Goal: Task Accomplishment & Management: Manage account settings

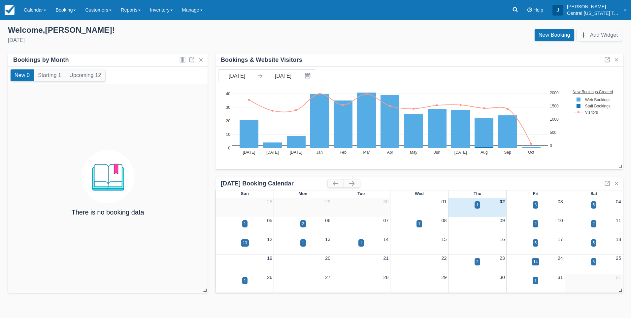
drag, startPoint x: 155, startPoint y: 11, endPoint x: 160, endPoint y: 21, distance: 12.1
click at [155, 11] on link "Inventory" at bounding box center [161, 10] width 32 height 20
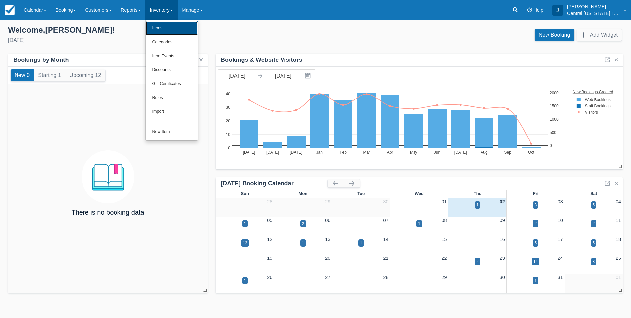
click at [163, 26] on link "Items" at bounding box center [172, 28] width 52 height 14
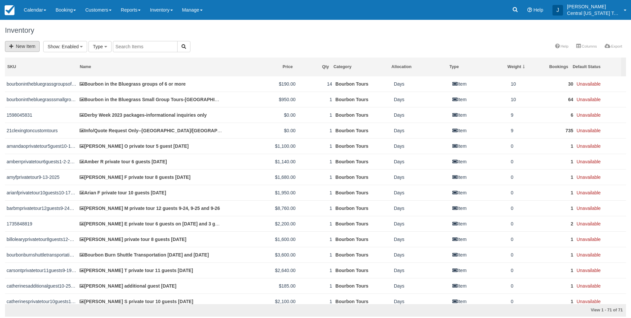
click at [28, 47] on link "New Item" at bounding box center [22, 46] width 35 height 11
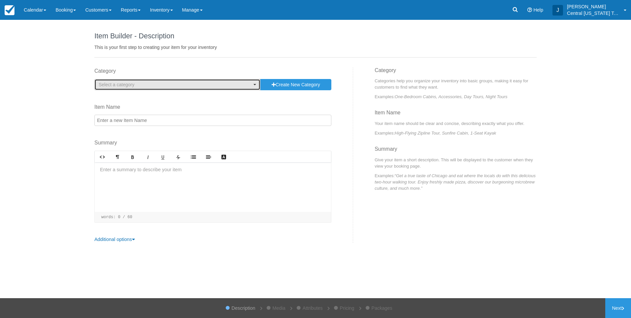
click at [116, 87] on span "Select a category" at bounding box center [117, 84] width 36 height 5
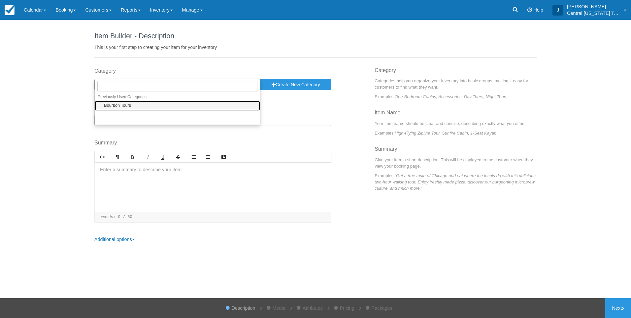
click at [117, 107] on span "Bourbon Tours" at bounding box center [117, 106] width 27 height 6
select select "1"
click at [124, 120] on input "Item Name" at bounding box center [212, 120] width 237 height 11
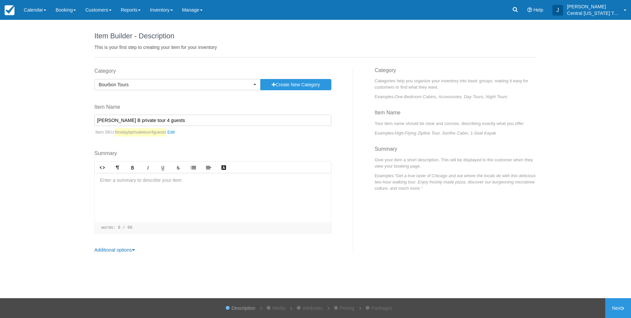
click at [179, 121] on input "Linsday B private tour 4 guests" at bounding box center [212, 120] width 237 height 11
type input "Linsday B private tour 4 guests 11-15-2025"
click at [150, 194] on div at bounding box center [213, 198] width 236 height 50
click at [118, 192] on p "﻿" at bounding box center [213, 192] width 226 height 7
click at [115, 191] on p "﻿" at bounding box center [213, 192] width 226 height 7
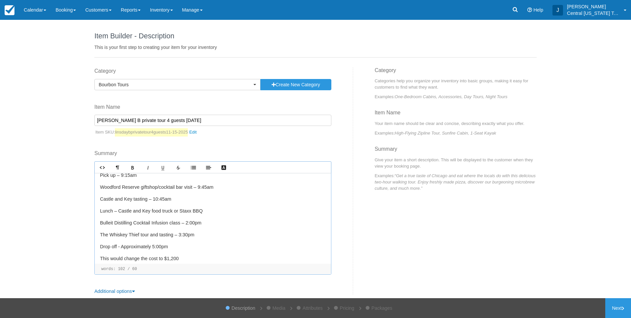
scroll to position [72, 0]
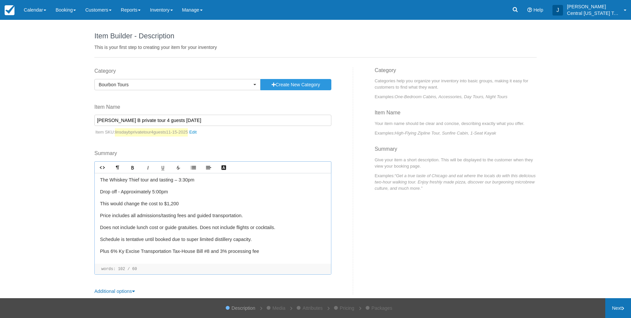
click at [613, 302] on link "Next" at bounding box center [619, 308] width 26 height 20
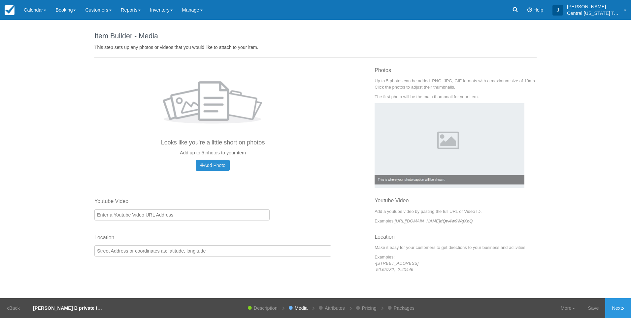
click at [218, 165] on span "Add Photo" at bounding box center [212, 164] width 25 height 5
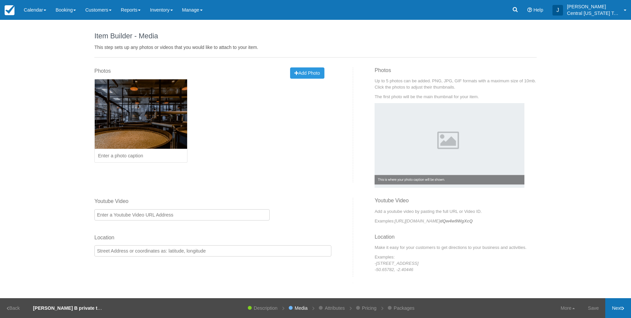
click at [612, 306] on link "Next" at bounding box center [619, 308] width 26 height 20
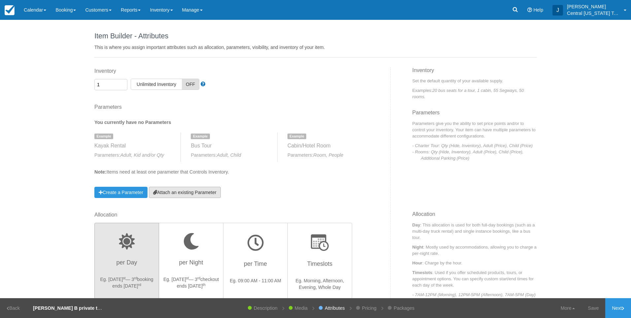
click at [213, 187] on link "Attach an existing Parameter" at bounding box center [185, 192] width 72 height 11
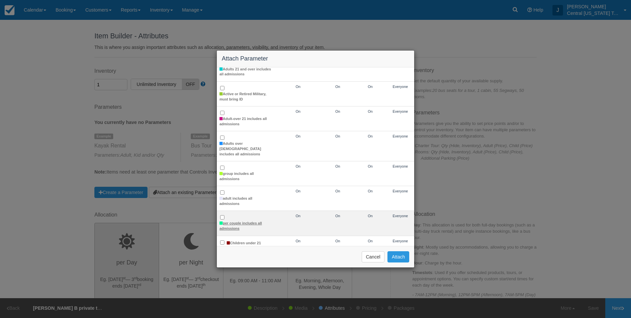
scroll to position [99, 0]
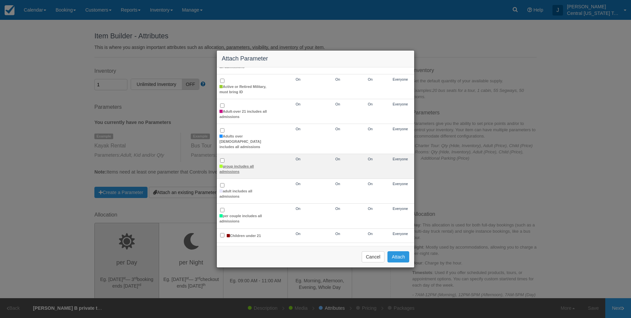
click at [232, 164] on label "group includes all admissions" at bounding box center [246, 169] width 52 height 10
click at [225, 160] on input "group includes all admissions" at bounding box center [222, 160] width 4 height 4
checkbox input "true"
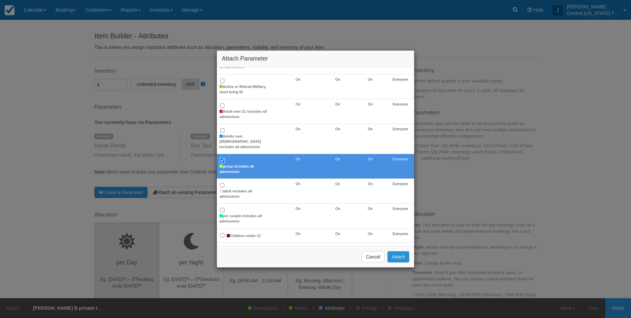
click at [393, 256] on button "Attach" at bounding box center [399, 256] width 22 height 11
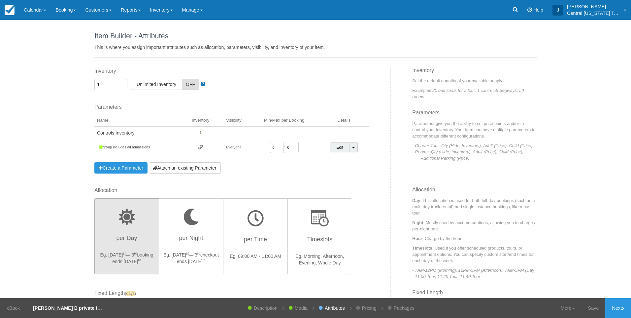
drag, startPoint x: 274, startPoint y: 147, endPoint x: 248, endPoint y: 147, distance: 25.4
click at [252, 147] on td "0 / 0" at bounding box center [284, 147] width 69 height 17
type input "1"
click at [375, 195] on div "Allocation per Day Eg. Aug 1 st — 3 rd booking ends Aug 3 rd per Night Eg. Aug …" at bounding box center [239, 237] width 301 height 101
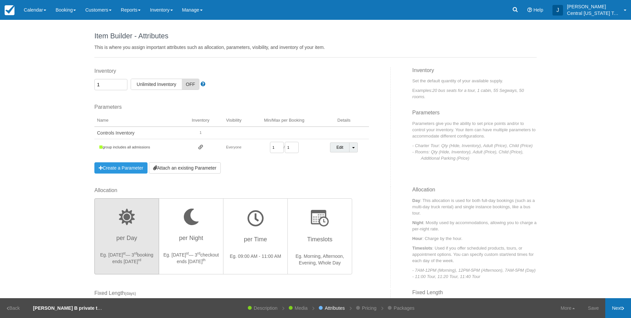
click at [611, 309] on link "Next" at bounding box center [619, 308] width 26 height 20
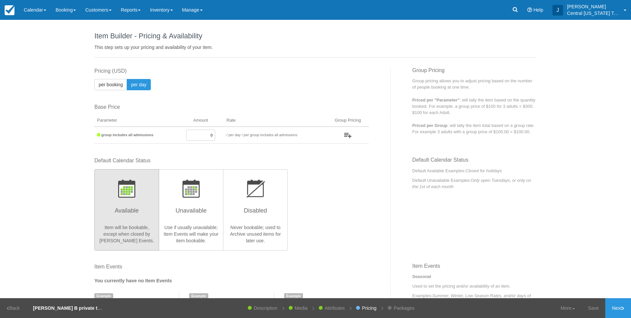
drag, startPoint x: 198, startPoint y: 131, endPoint x: 280, endPoint y: 128, distance: 82.3
click at [251, 128] on tr "group includes all admissions 0 / per booking per day / per group includes all …" at bounding box center [231, 134] width 275 height 17
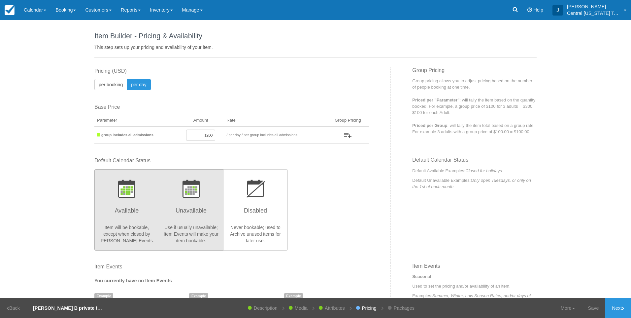
type input "1200"
click at [195, 209] on h3 "Unavailable" at bounding box center [191, 212] width 56 height 17
radio input "true"
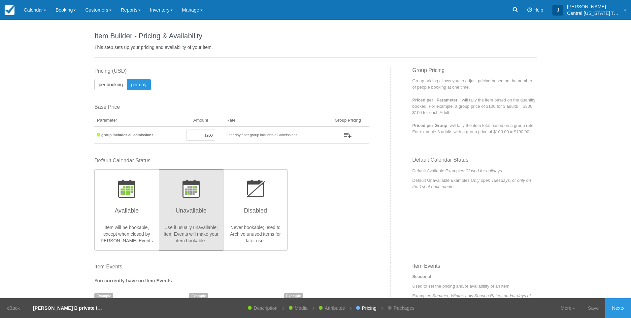
click at [364, 214] on div "Default Calendar Status Available Item will be bookable, except when closed by …" at bounding box center [231, 203] width 275 height 93
click at [621, 309] on link "Next" at bounding box center [619, 308] width 26 height 20
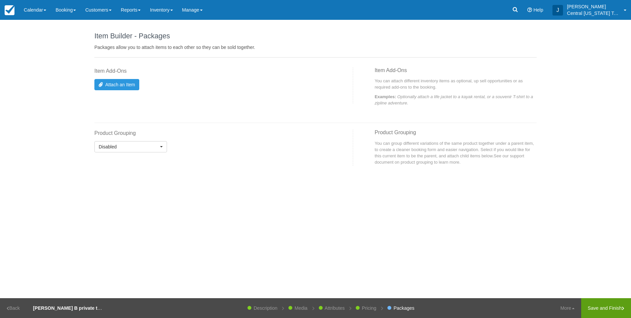
click at [604, 307] on link "Save and Finish" at bounding box center [606, 308] width 50 height 20
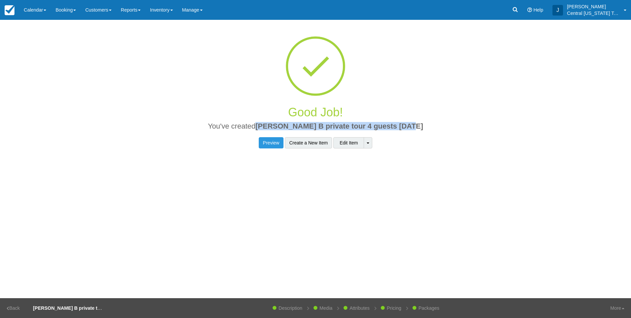
drag, startPoint x: 421, startPoint y: 127, endPoint x: 269, endPoint y: 122, distance: 151.7
click at [269, 122] on h2 "You've created Linsday B private tour 4 guests 11-15-2025" at bounding box center [315, 128] width 433 height 12
drag, startPoint x: 269, startPoint y: 122, endPoint x: 277, endPoint y: 123, distance: 7.7
copy span "Linsday B private tour 4 guests 11-15-2025"
click at [171, 18] on link "Inventory" at bounding box center [161, 10] width 32 height 20
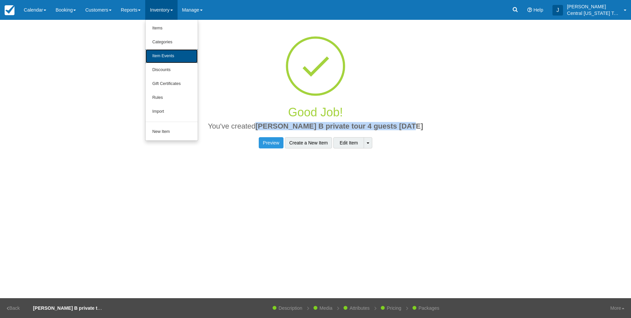
click at [182, 50] on link "Item Events" at bounding box center [172, 56] width 52 height 14
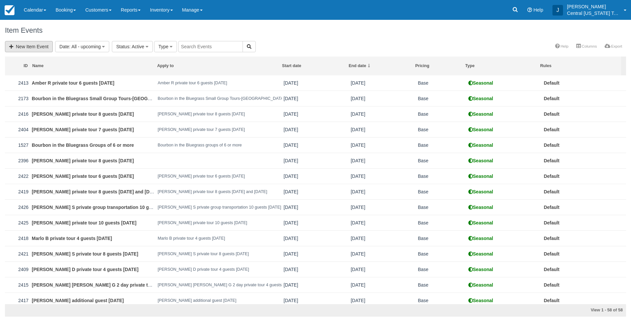
click at [47, 42] on link "New Item Event" at bounding box center [29, 46] width 48 height 11
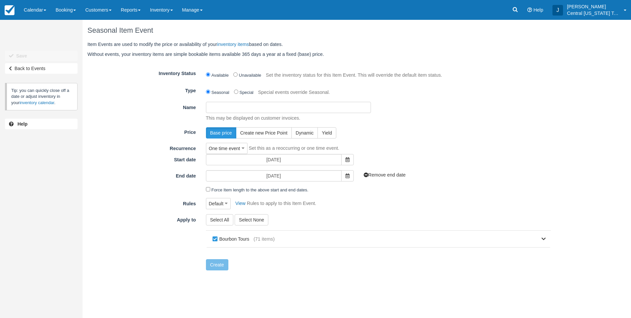
click at [224, 108] on input "Name" at bounding box center [288, 107] width 165 height 11
paste input "Linsday B private tour 4 guests 11-15-2025"
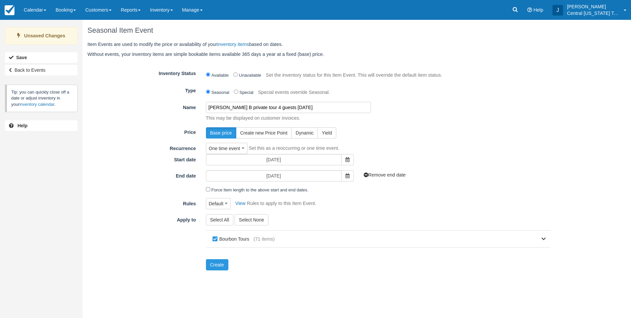
type input "Linsday B private tour 4 guests 11-15-2025"
drag, startPoint x: 398, startPoint y: 138, endPoint x: 393, endPoint y: 139, distance: 5.9
click at [395, 139] on form "Inventory Status Available Unavailable Set the inventory status for this Item E…" at bounding box center [319, 169] width 464 height 203
drag, startPoint x: 393, startPoint y: 139, endPoint x: 342, endPoint y: 162, distance: 55.6
click at [341, 162] on span at bounding box center [347, 159] width 13 height 11
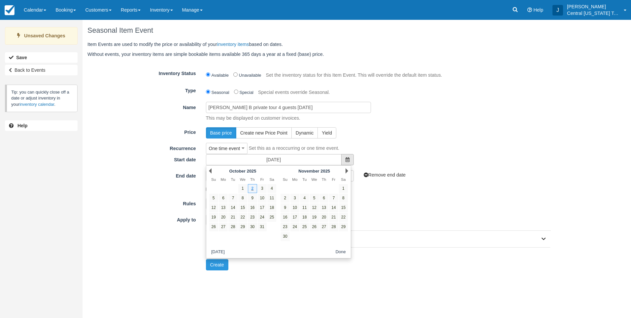
click at [346, 162] on span at bounding box center [347, 159] width 13 height 11
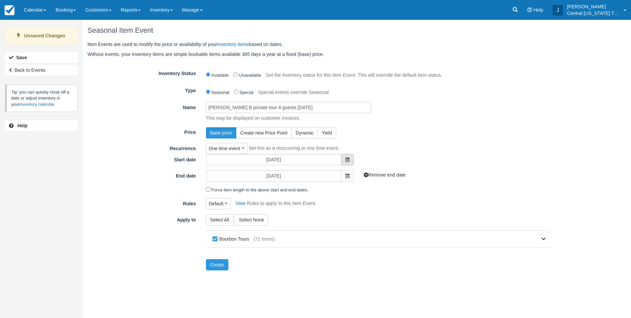
click at [346, 162] on span at bounding box center [347, 159] width 13 height 11
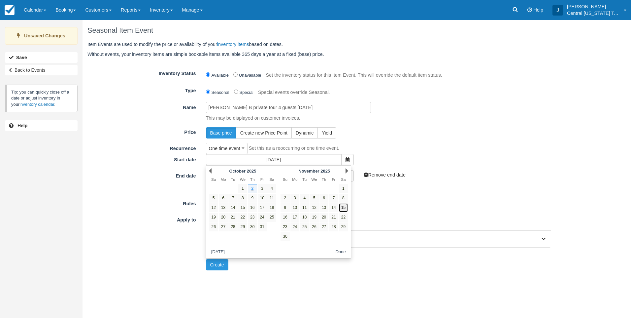
click at [344, 209] on link "15" at bounding box center [343, 207] width 9 height 9
type input "11/15/25"
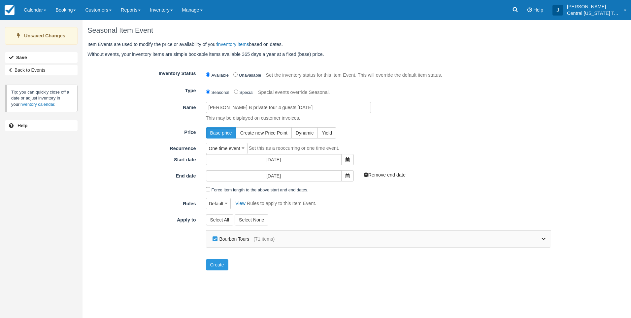
drag, startPoint x: 244, startPoint y: 239, endPoint x: 252, endPoint y: 239, distance: 7.9
click at [247, 239] on label "Bourbon Tours" at bounding box center [232, 239] width 43 height 10
checkbox input "false"
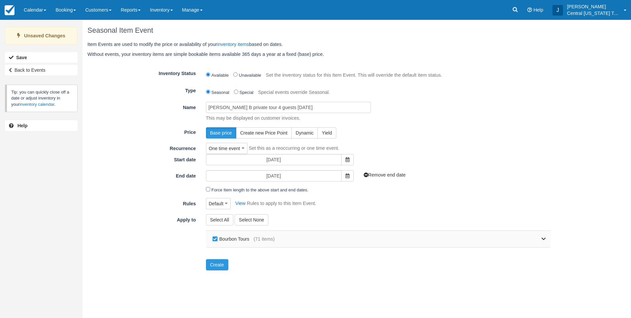
checkbox input "false"
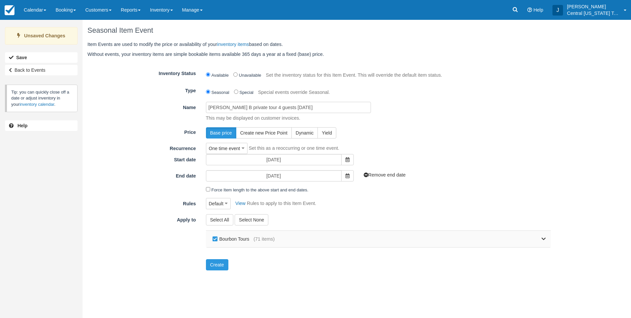
checkbox input "false"
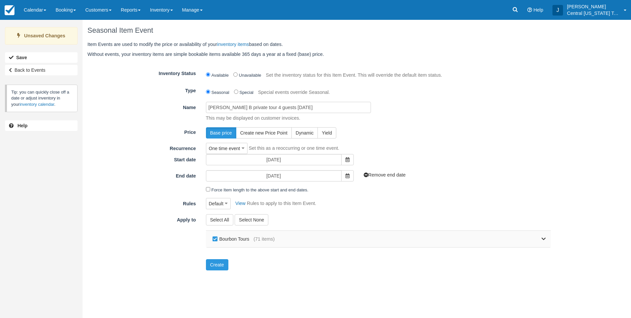
checkbox input "false"
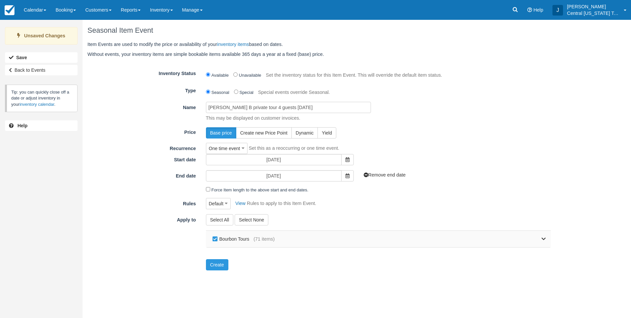
checkbox input "false"
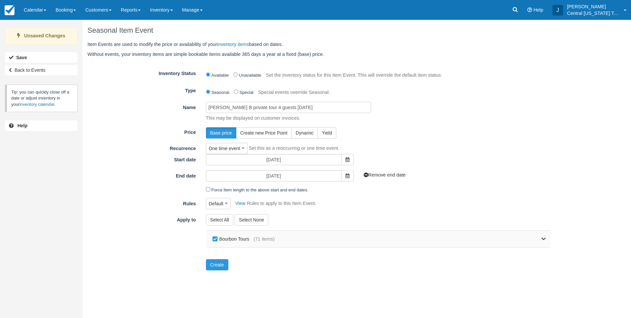
checkbox input "false"
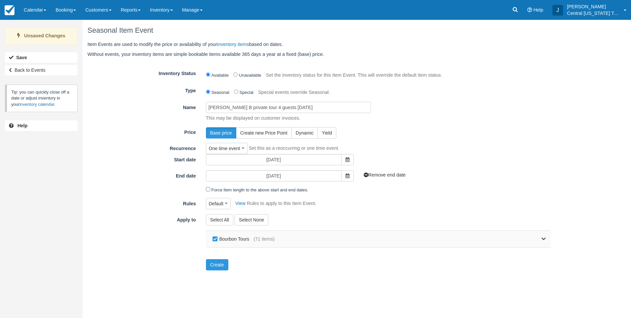
checkbox input "false"
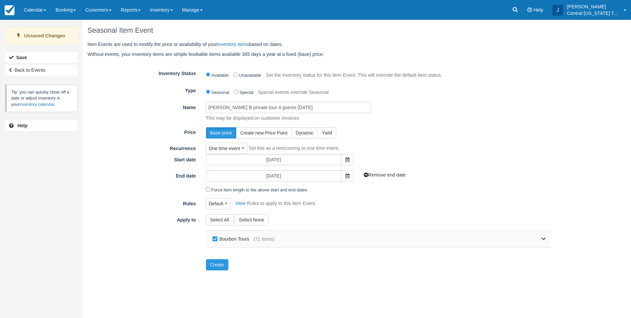
checkbox input "false"
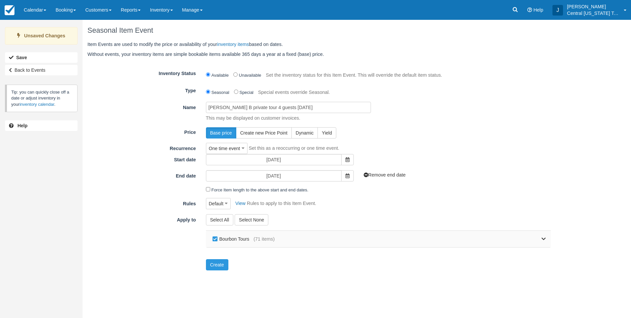
checkbox input "false"
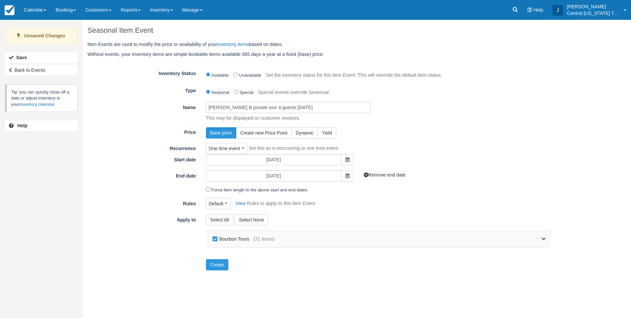
checkbox input "false"
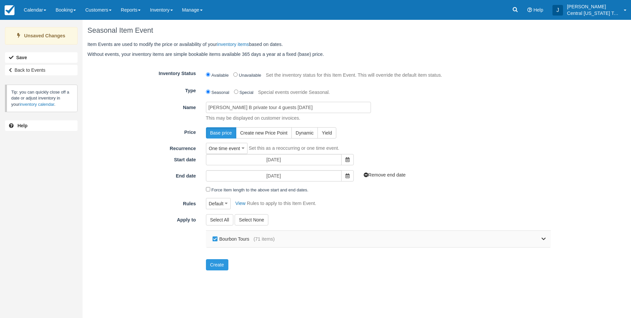
checkbox input "false"
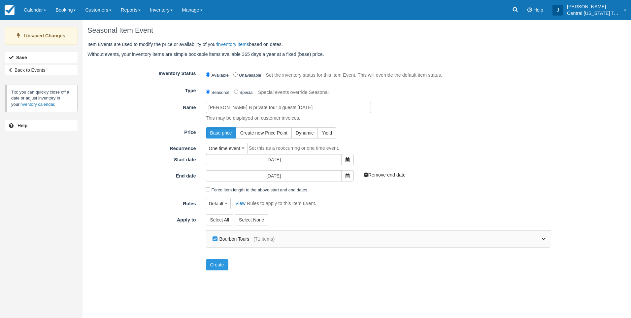
checkbox input "false"
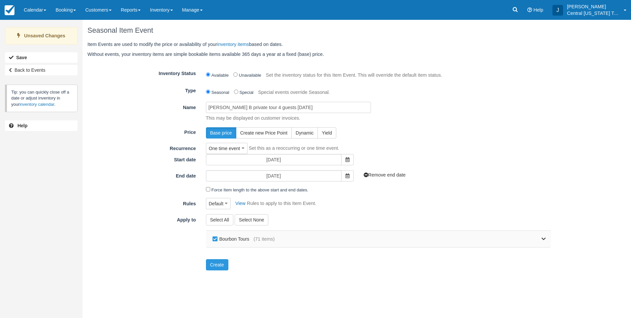
checkbox input "false"
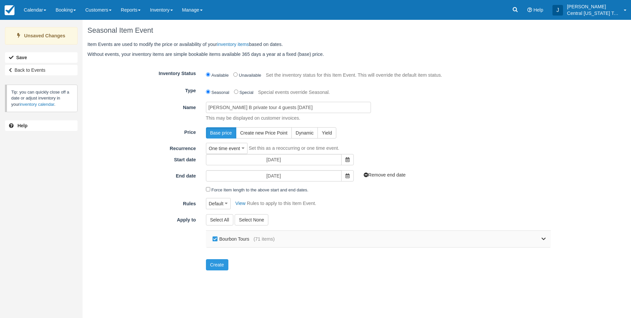
checkbox input "false"
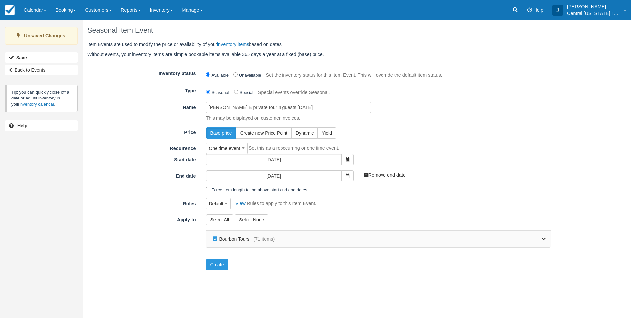
checkbox input "false"
click at [539, 241] on link at bounding box center [410, 238] width 271 height 17
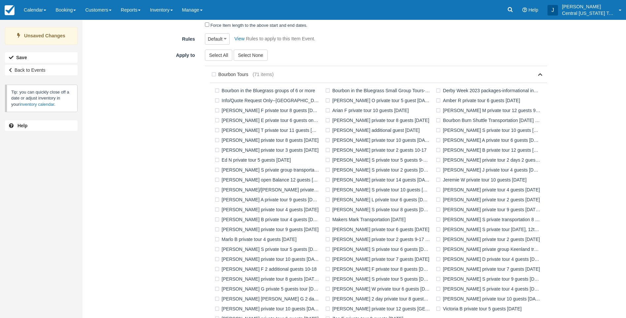
scroll to position [165, 0]
click at [266, 218] on label "Linsday B private tour 4 guests 11-15-2025" at bounding box center [268, 219] width 111 height 10
checkbox input "true"
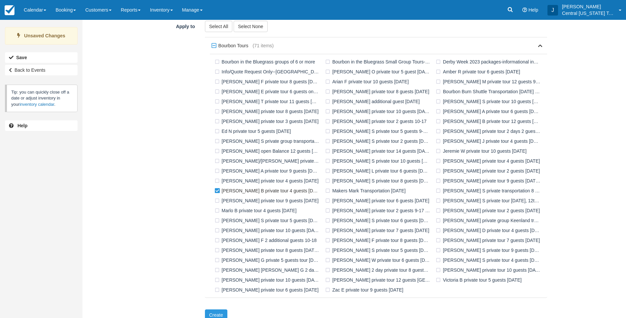
scroll to position [201, 0]
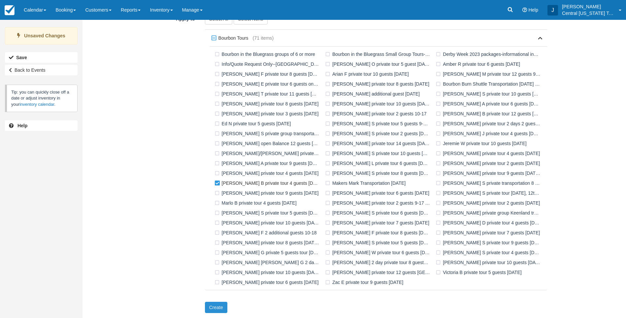
click at [223, 302] on button "Create" at bounding box center [216, 306] width 22 height 11
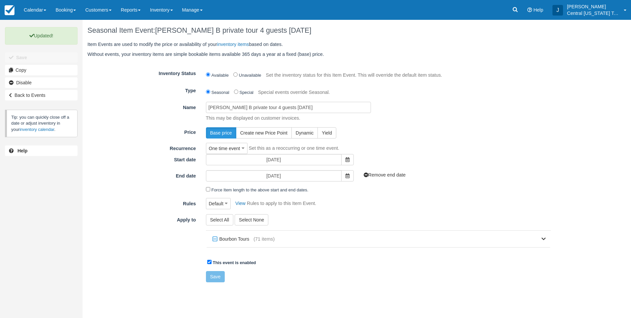
click at [140, 206] on label "Rules" at bounding box center [142, 202] width 119 height 9
